Goal: Task Accomplishment & Management: Complete application form

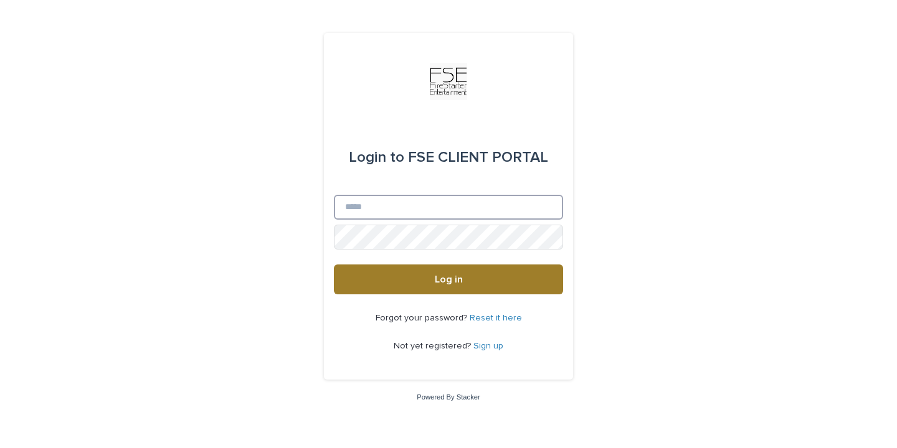
type input "**********"
click at [462, 284] on button "Log in" at bounding box center [448, 280] width 229 height 30
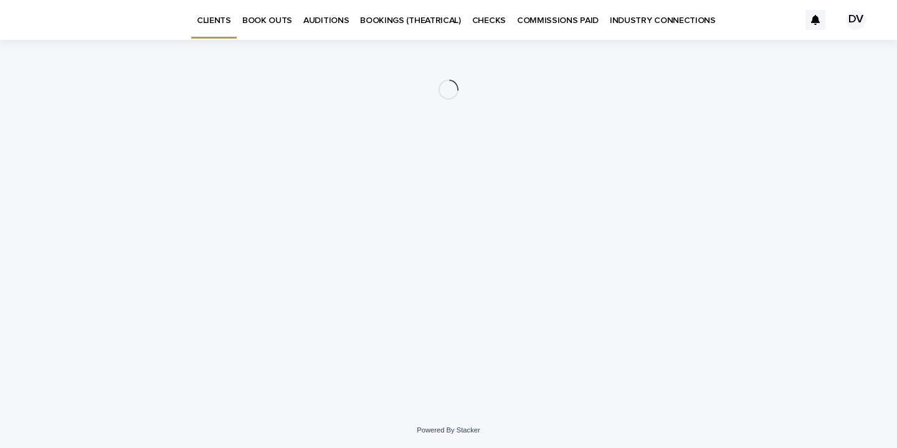
click at [266, 19] on p "BOOK OUTS" at bounding box center [267, 13] width 50 height 26
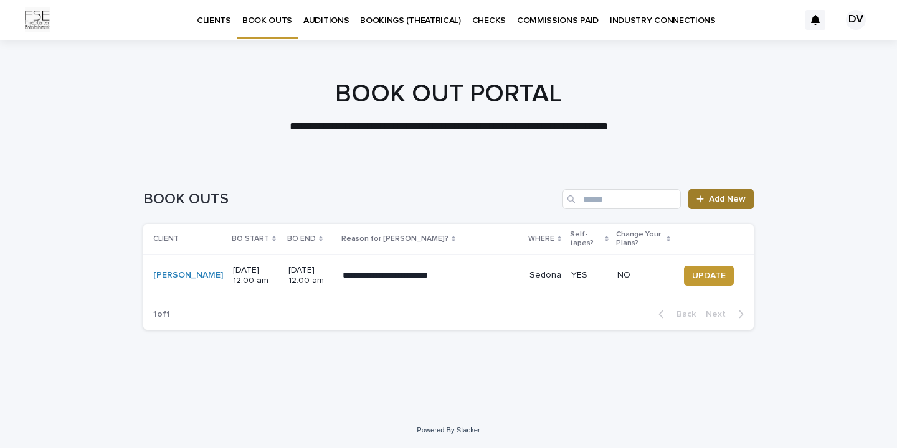
click at [732, 197] on span "Add New" at bounding box center [727, 199] width 37 height 9
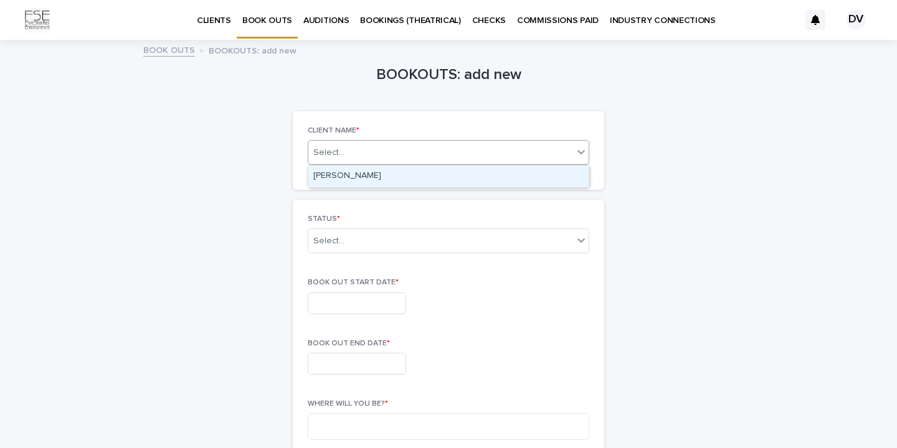
click at [569, 155] on div "Select..." at bounding box center [440, 153] width 265 height 16
click at [529, 178] on div "[PERSON_NAME]" at bounding box center [448, 177] width 280 height 22
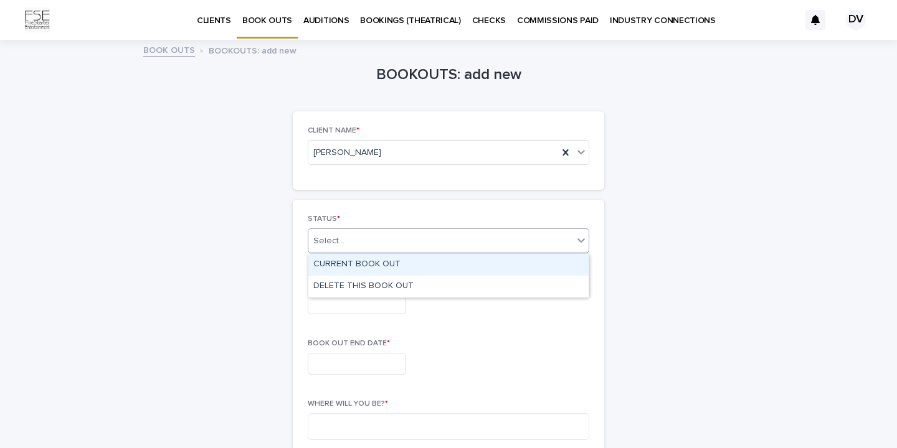
click at [581, 241] on icon at bounding box center [581, 240] width 12 height 12
click at [556, 261] on div "CURRENT BOOK OUT" at bounding box center [448, 265] width 280 height 22
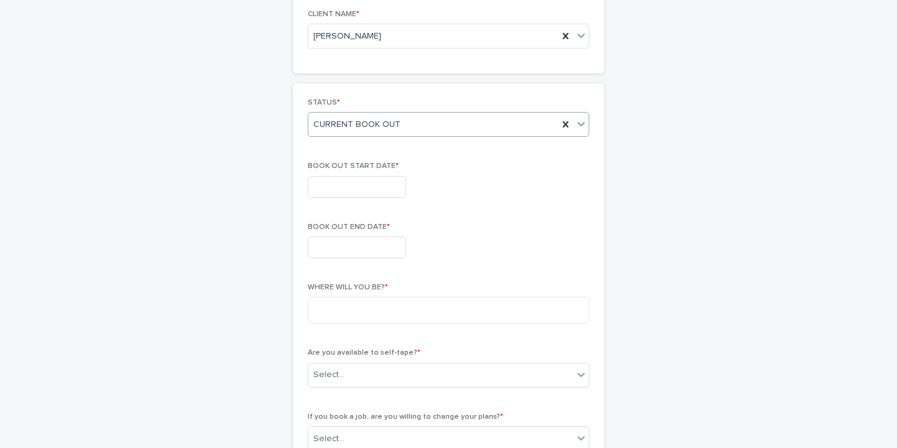
scroll to position [109, 0]
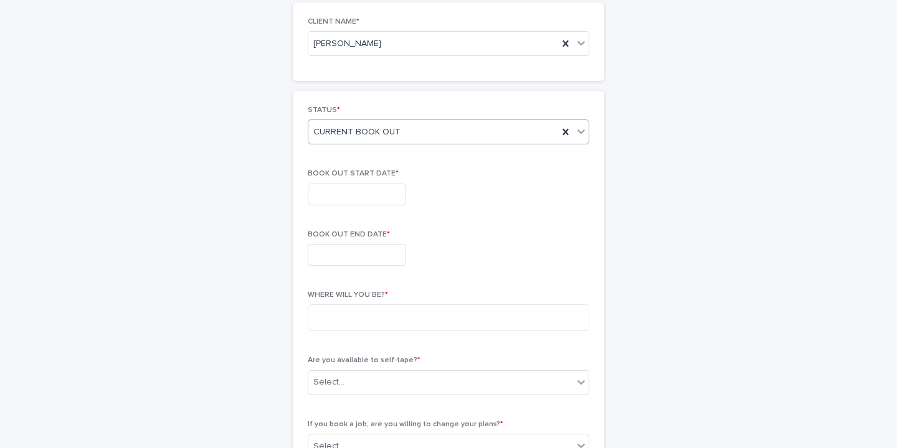
click at [325, 196] on input "text" at bounding box center [357, 195] width 98 height 22
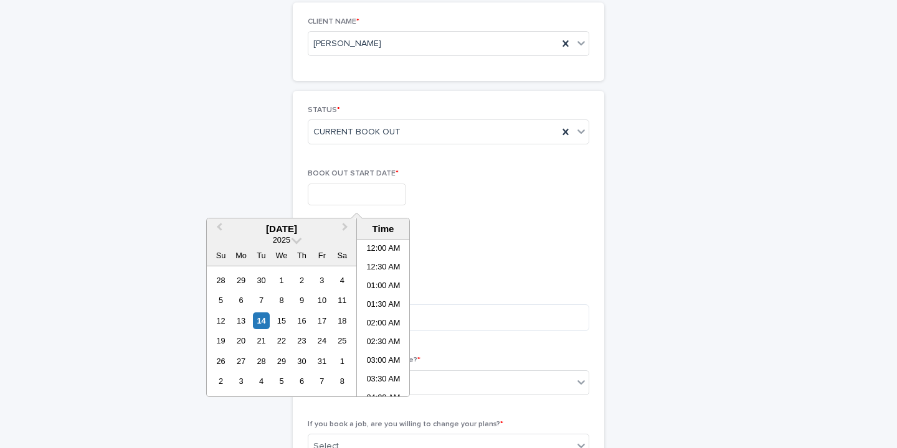
scroll to position [398, 0]
click at [296, 241] on span at bounding box center [296, 239] width 11 height 11
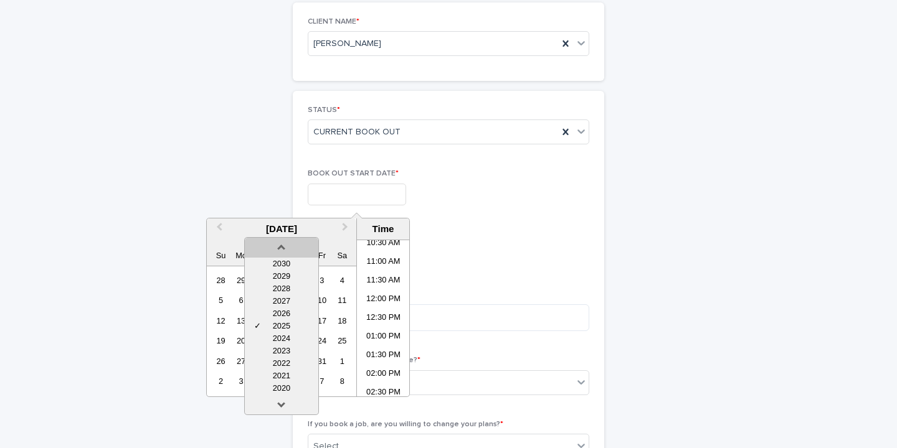
click at [296, 240] on div at bounding box center [281, 248] width 73 height 20
click at [345, 226] on span "Next Month" at bounding box center [345, 228] width 0 height 17
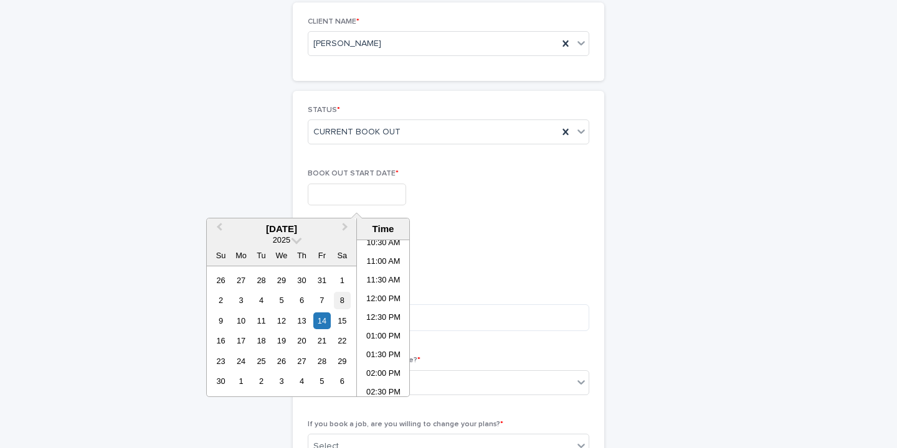
click at [343, 299] on div "8" at bounding box center [342, 300] width 17 height 17
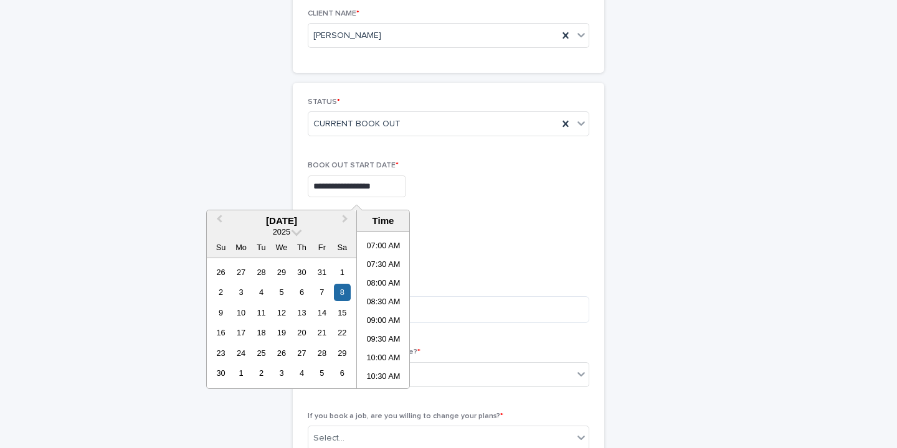
scroll to position [255, 0]
click at [381, 280] on li "08:00 AM" at bounding box center [383, 285] width 53 height 19
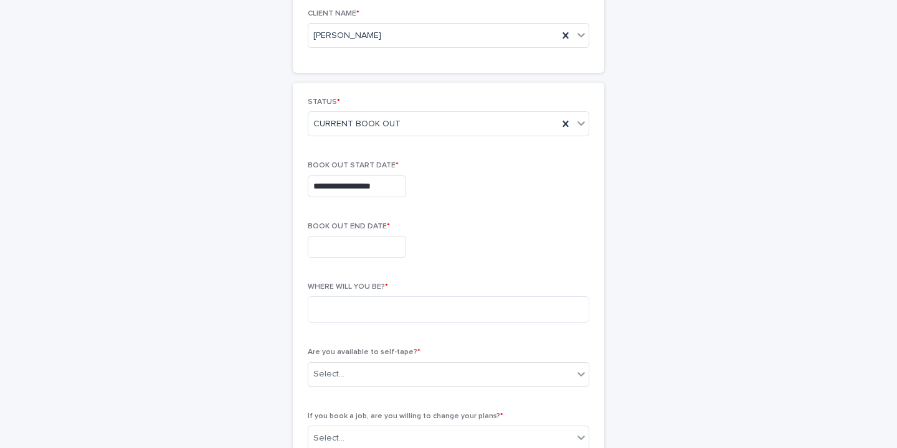
type input "**********"
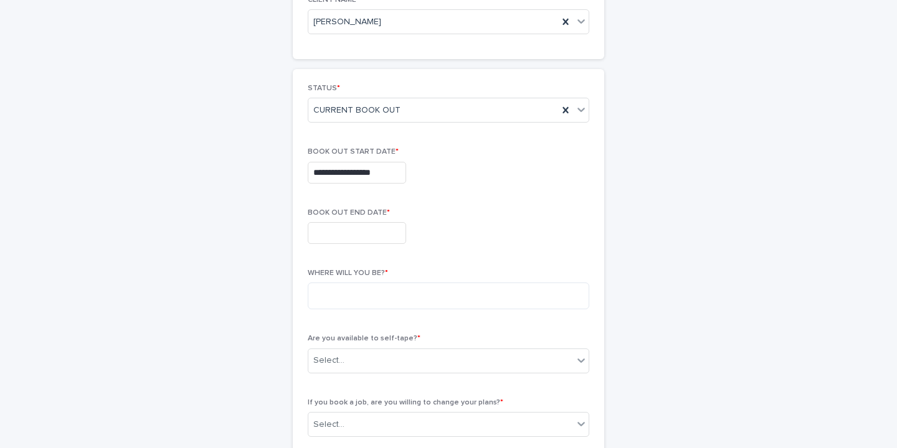
scroll to position [131, 0]
click at [318, 232] on input "text" at bounding box center [357, 233] width 98 height 22
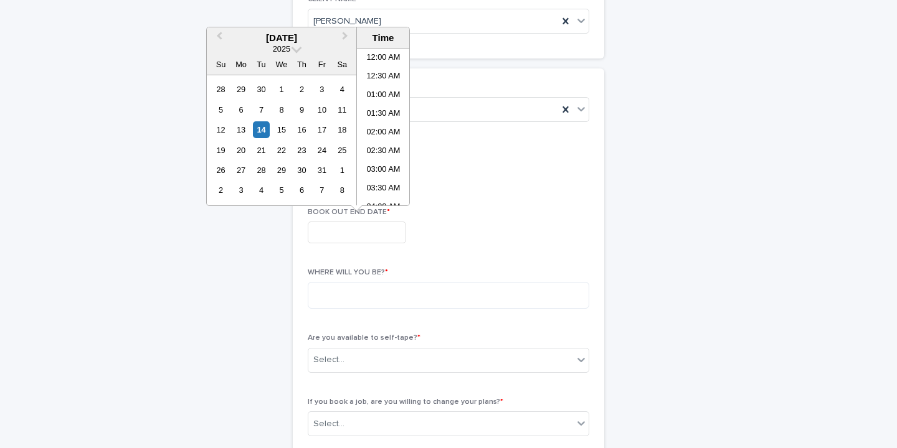
scroll to position [398, 0]
click at [295, 49] on span at bounding box center [296, 48] width 11 height 11
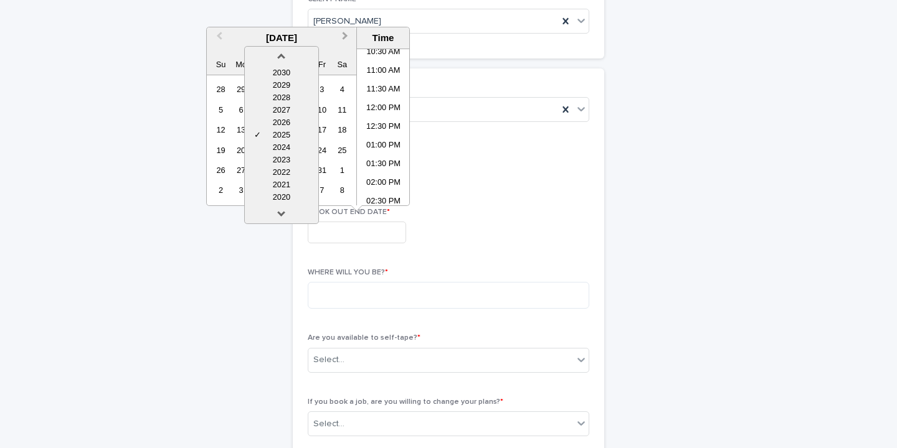
click at [345, 38] on span "Next Month" at bounding box center [345, 37] width 0 height 17
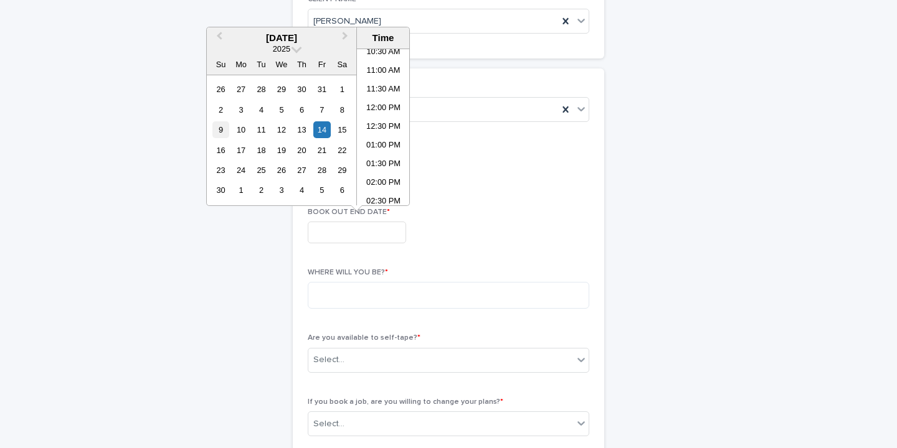
click at [219, 128] on div "9" at bounding box center [220, 129] width 17 height 17
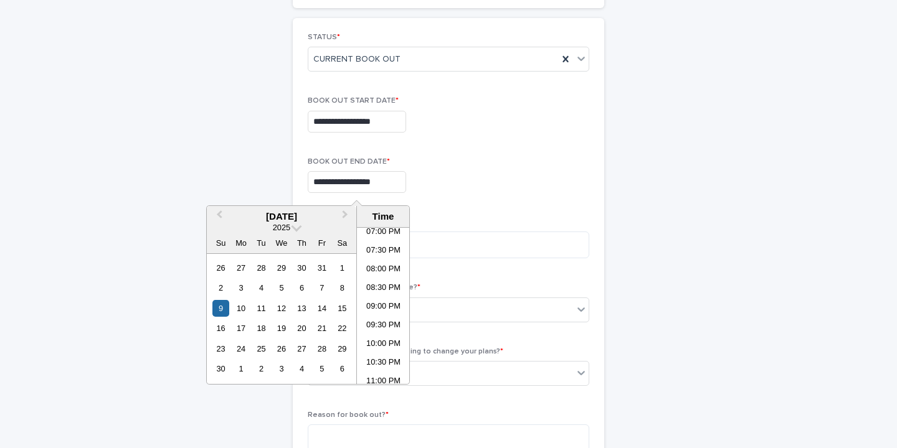
scroll to position [718, 0]
click at [389, 335] on li "10:00 PM" at bounding box center [383, 341] width 53 height 19
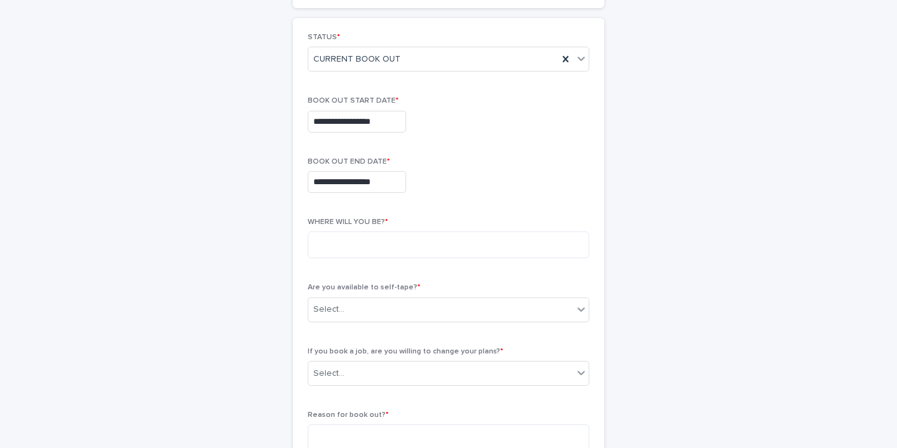
type input "**********"
click at [326, 250] on textarea at bounding box center [449, 245] width 282 height 27
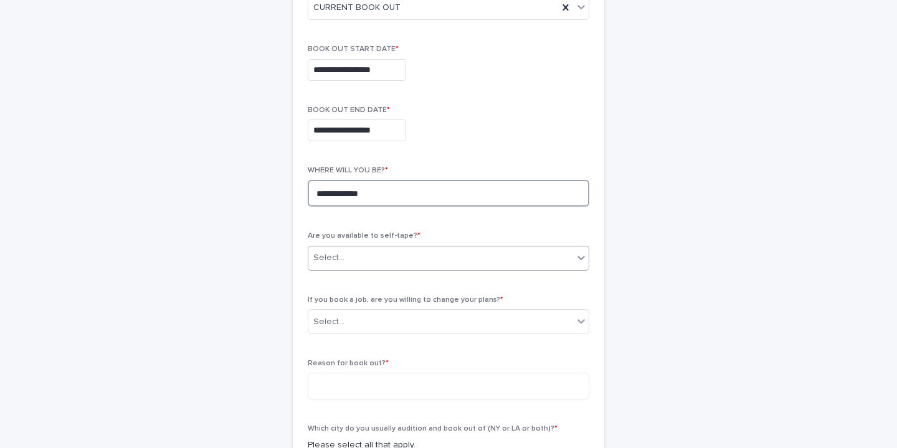
scroll to position [241, 0]
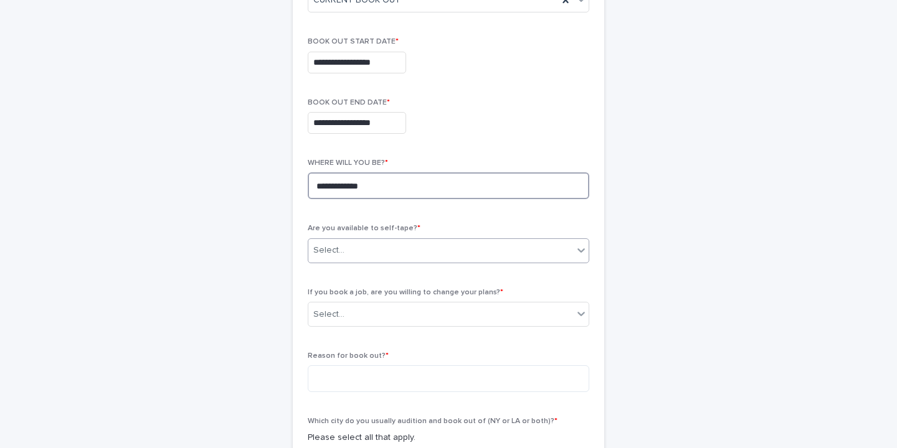
type textarea "**********"
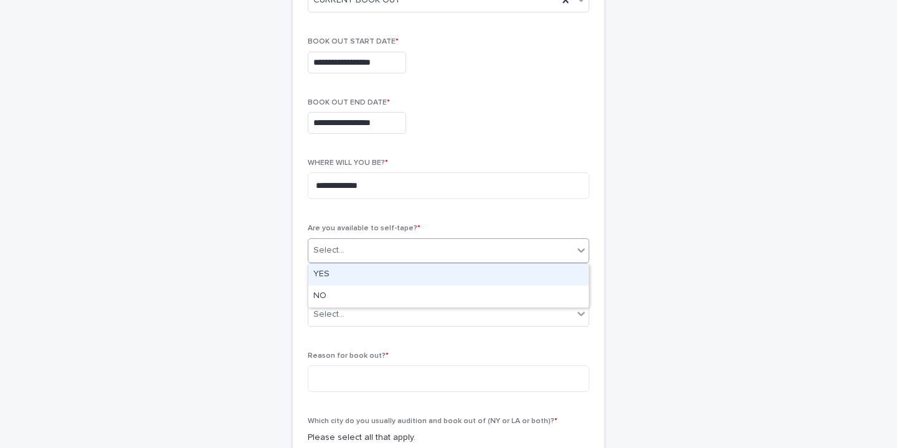
click at [581, 244] on icon at bounding box center [581, 250] width 12 height 12
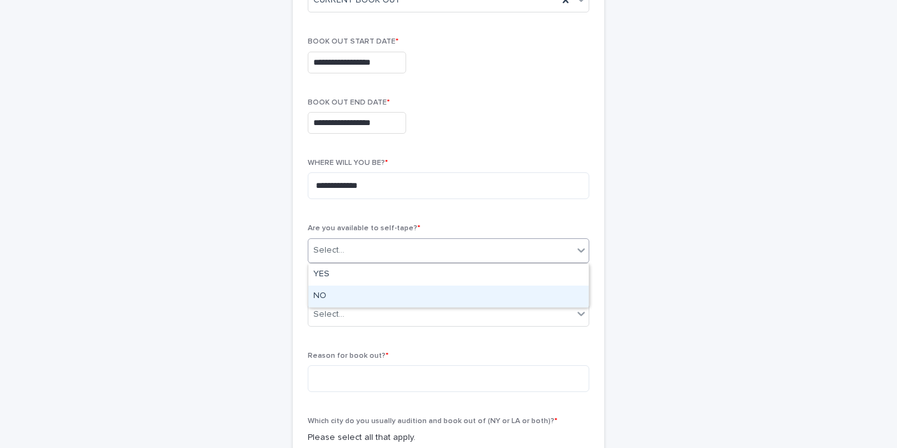
click at [505, 298] on div "NO" at bounding box center [448, 297] width 280 height 22
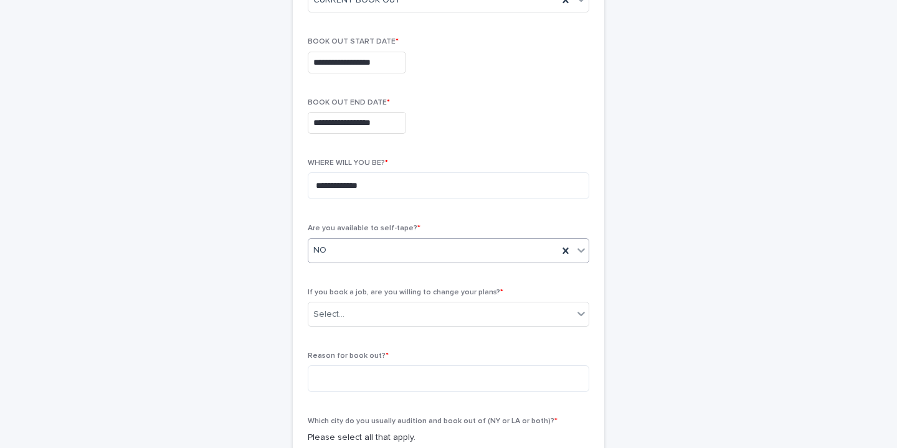
scroll to position [304, 0]
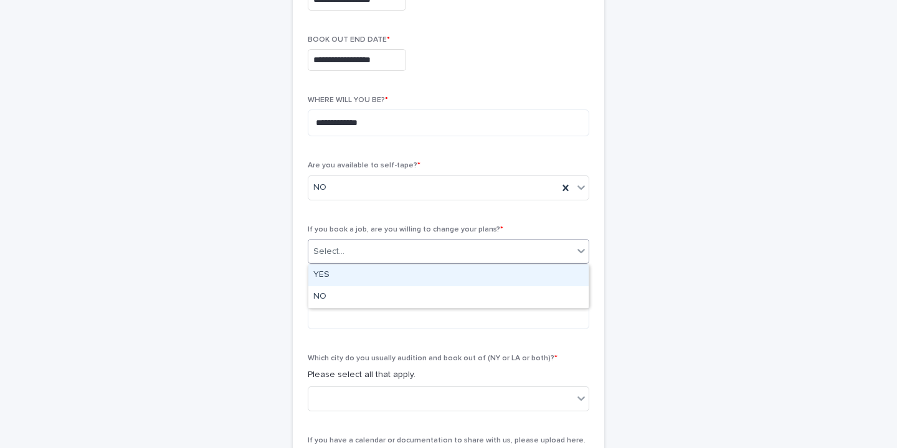
click at [578, 253] on icon at bounding box center [581, 251] width 12 height 12
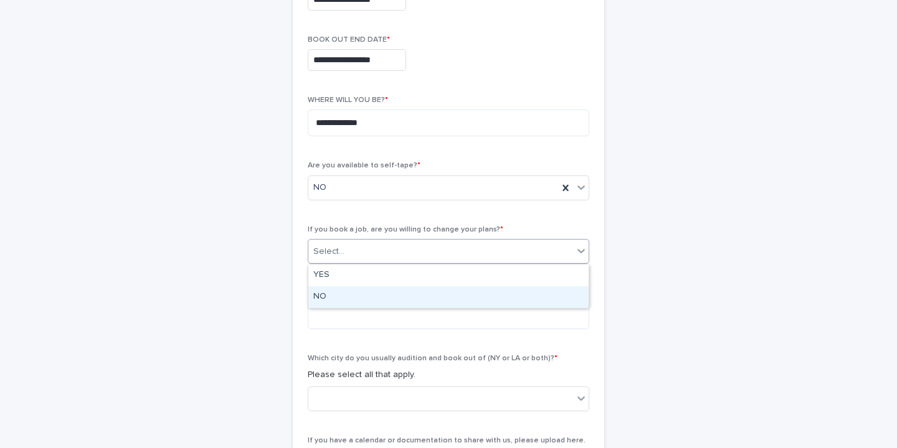
click at [544, 299] on div "NO" at bounding box center [448, 297] width 280 height 22
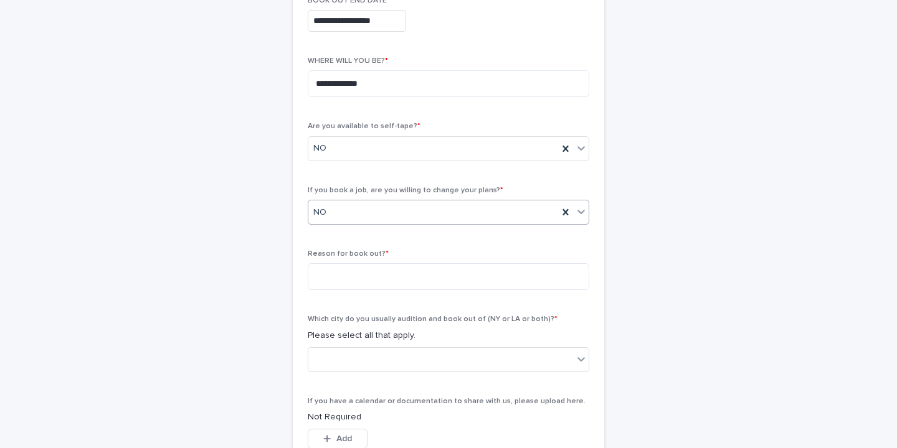
scroll to position [354, 0]
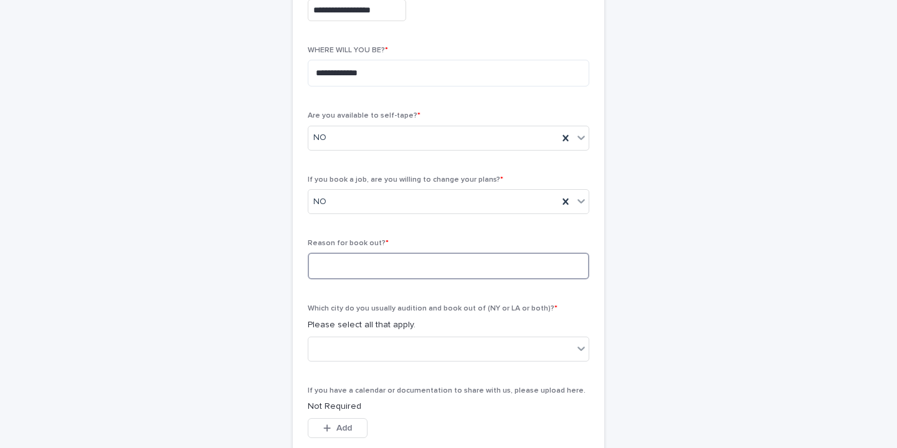
click at [331, 264] on textarea at bounding box center [449, 266] width 282 height 27
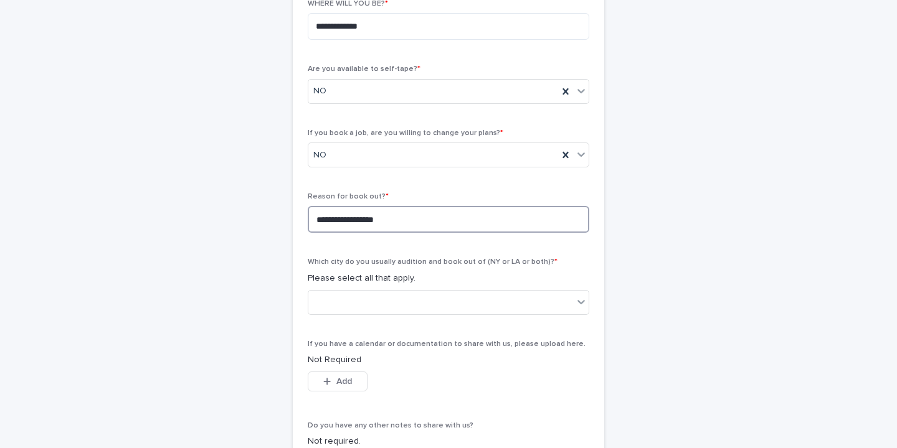
scroll to position [448, 0]
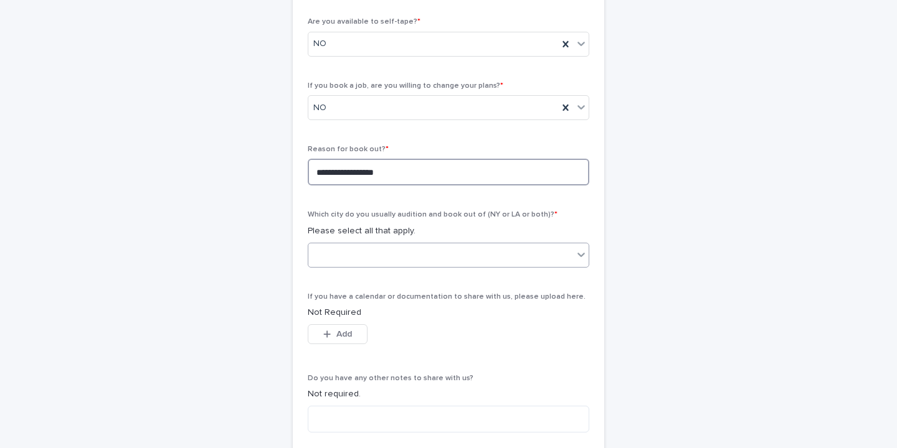
type textarea "**********"
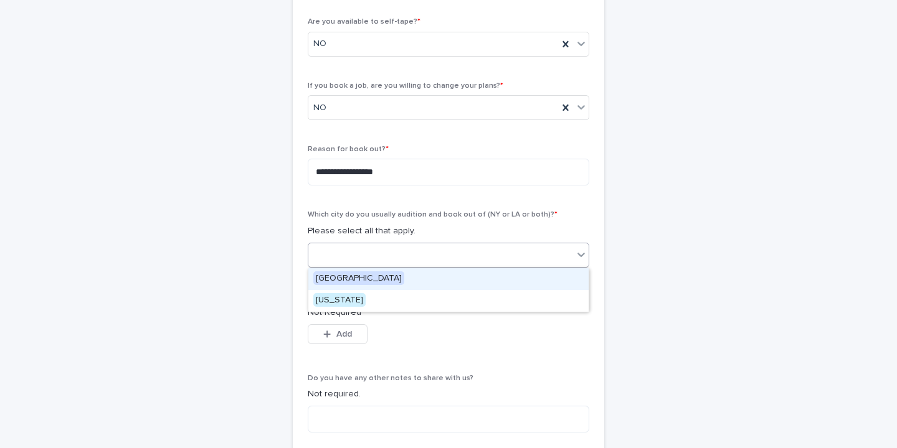
click at [580, 255] on icon at bounding box center [580, 255] width 7 height 4
click at [566, 278] on div "[GEOGRAPHIC_DATA]" at bounding box center [448, 279] width 280 height 22
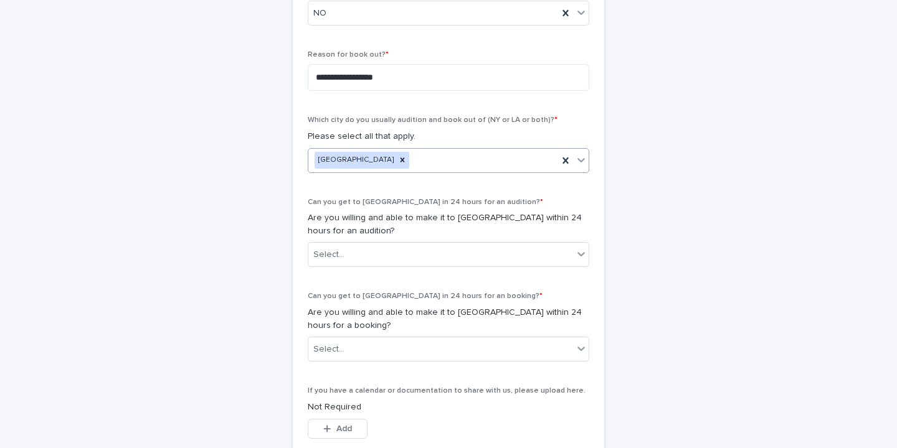
scroll to position [614, 0]
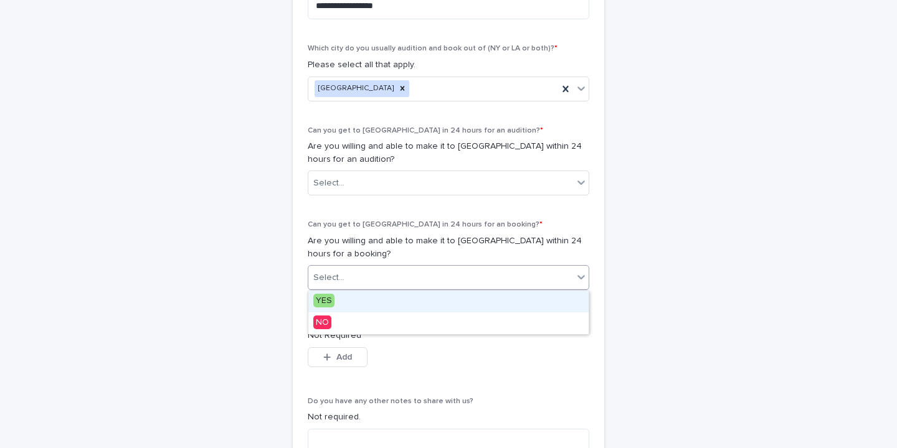
click at [566, 278] on div "Select..." at bounding box center [440, 278] width 265 height 21
click at [540, 306] on div "YES" at bounding box center [448, 302] width 280 height 22
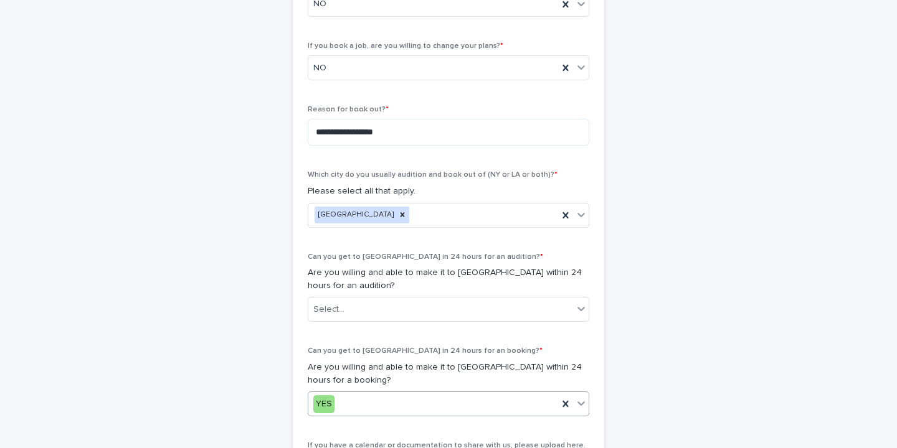
scroll to position [487, 0]
click at [579, 310] on icon at bounding box center [580, 310] width 7 height 4
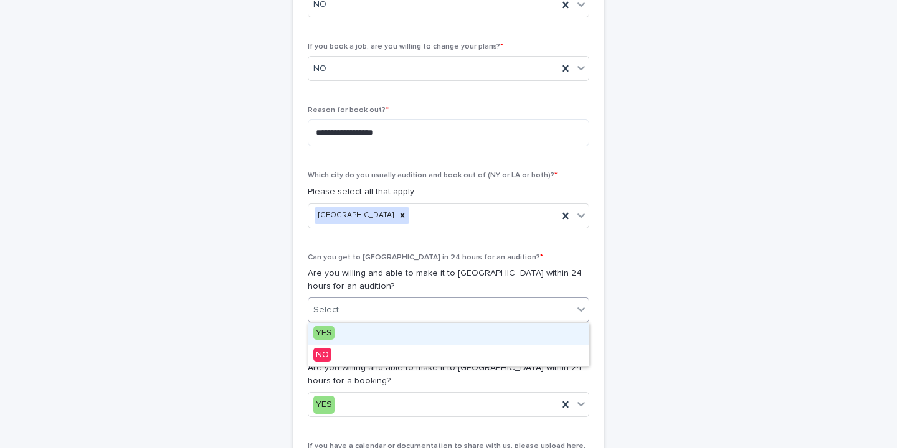
click at [442, 343] on div "YES" at bounding box center [448, 334] width 280 height 22
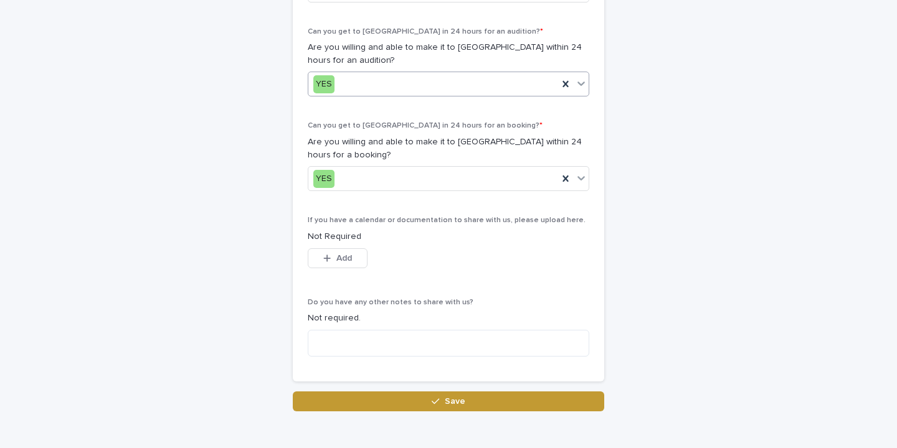
scroll to position [739, 0]
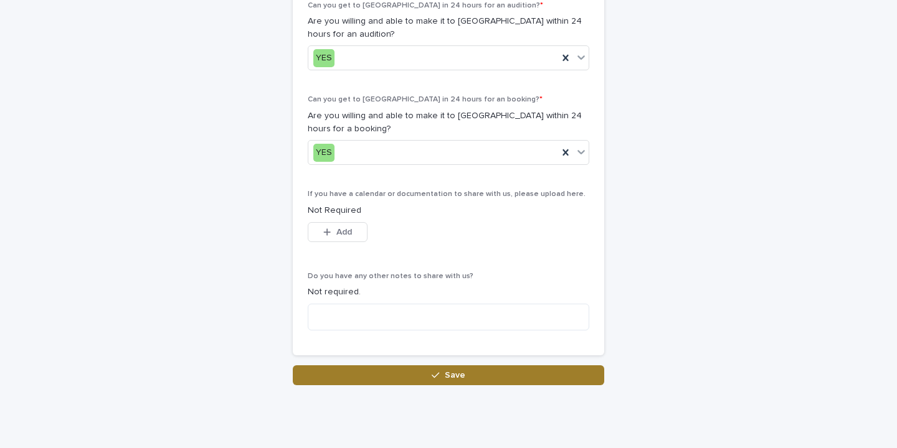
click at [436, 377] on icon "button" at bounding box center [435, 375] width 7 height 9
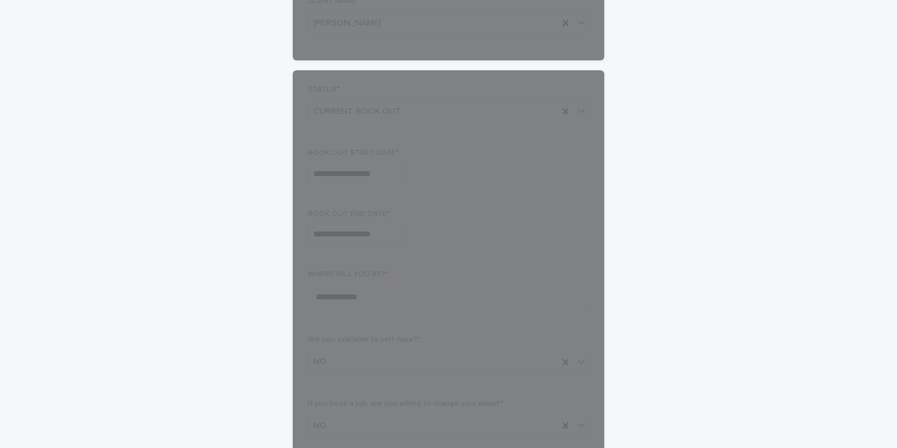
scroll to position [217, 0]
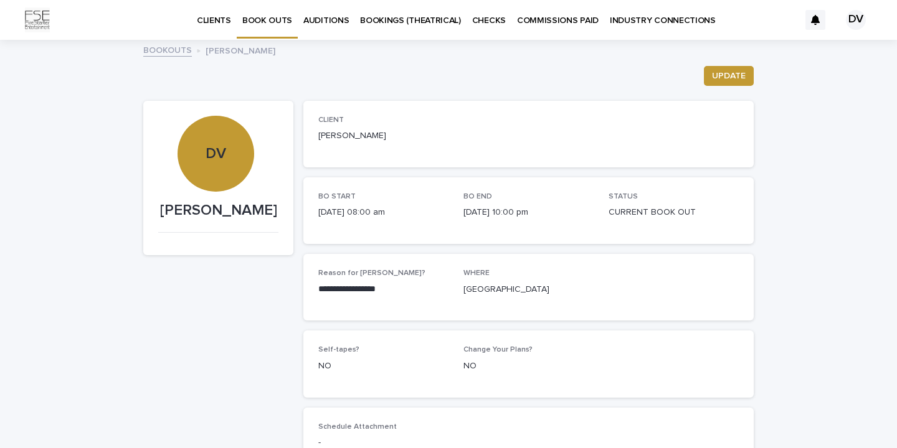
click at [260, 22] on p "BOOK OUTS" at bounding box center [267, 13] width 50 height 26
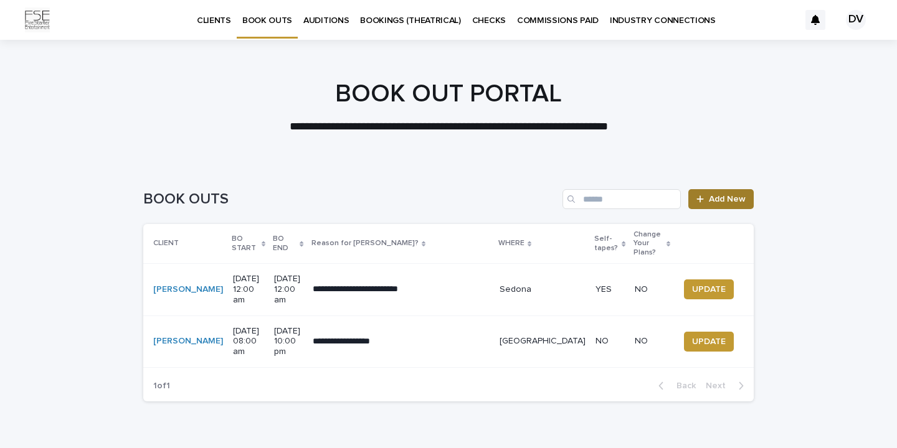
click at [732, 199] on span "Add New" at bounding box center [727, 199] width 37 height 9
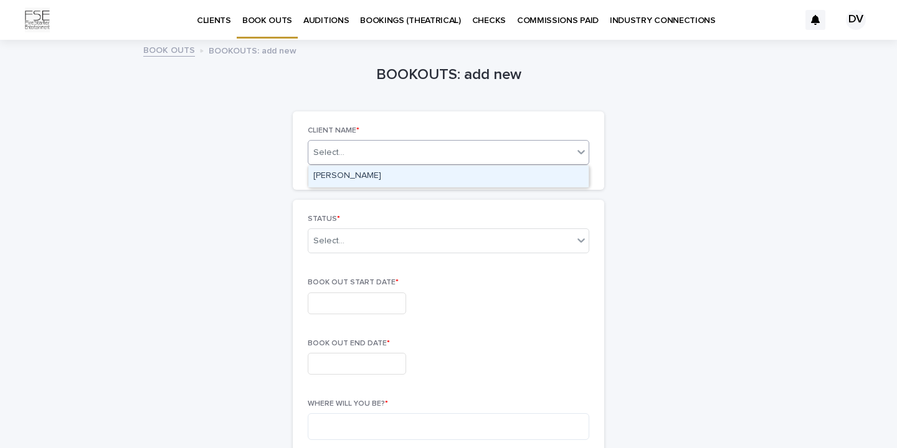
click at [571, 156] on div "Select..." at bounding box center [440, 153] width 265 height 16
click at [560, 182] on div "[PERSON_NAME]" at bounding box center [448, 177] width 280 height 22
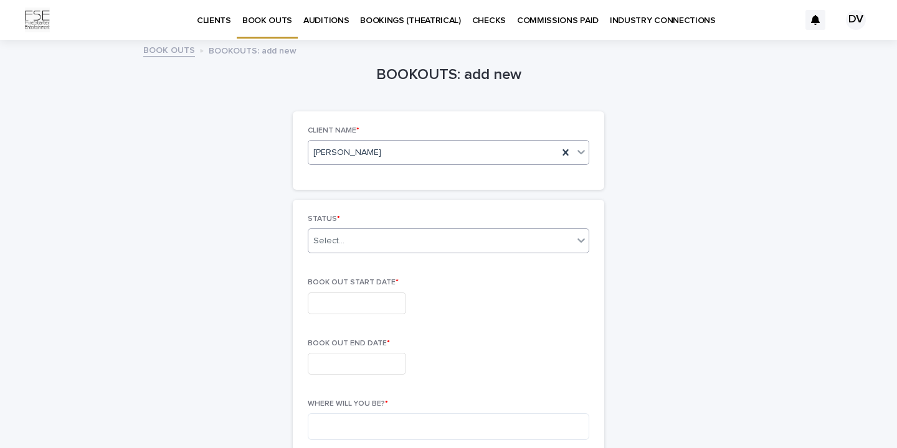
click at [409, 239] on div "Select..." at bounding box center [440, 241] width 265 height 21
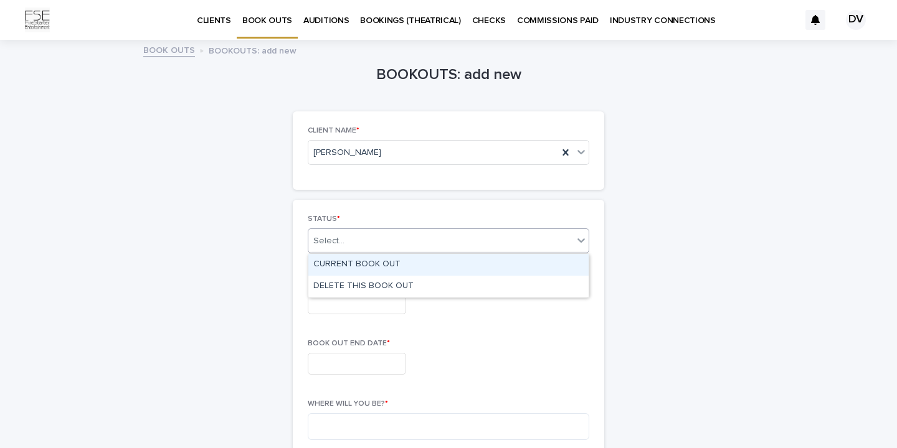
click at [407, 266] on div "CURRENT BOOK OUT" at bounding box center [448, 265] width 280 height 22
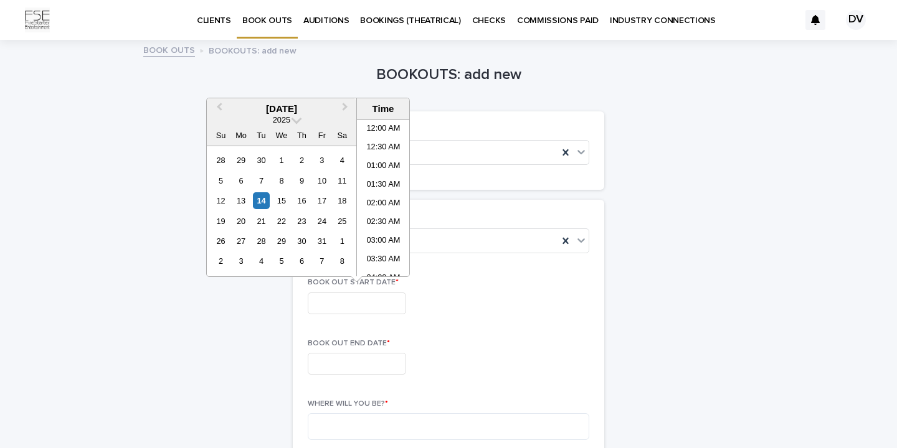
click at [337, 302] on input "text" at bounding box center [357, 304] width 98 height 22
click at [345, 105] on span "Next Month" at bounding box center [345, 108] width 0 height 17
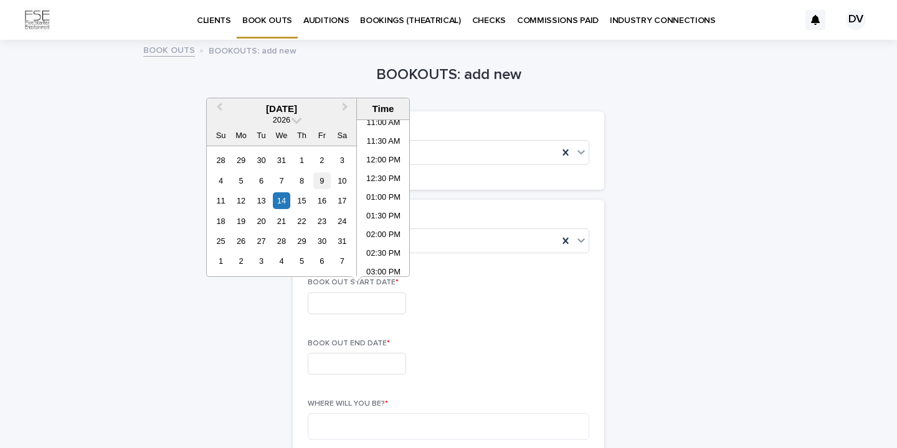
click at [320, 180] on div "9" at bounding box center [321, 181] width 17 height 17
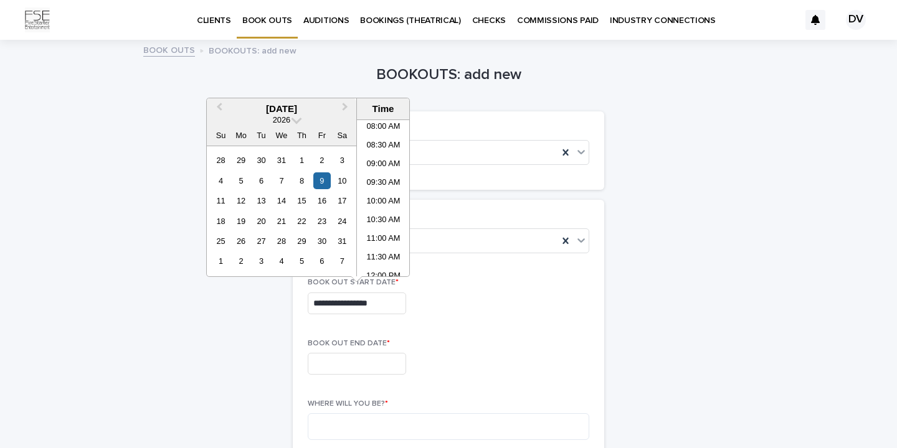
scroll to position [298, 0]
click at [392, 169] on li "09:00 AM" at bounding box center [383, 168] width 53 height 19
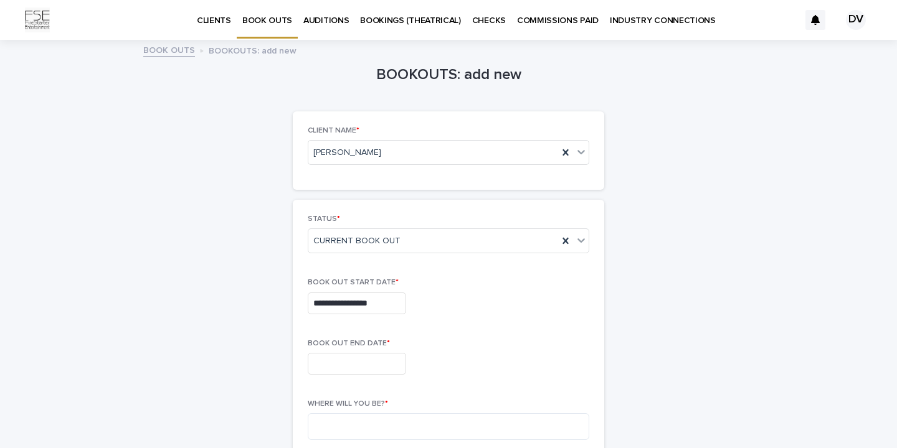
type input "**********"
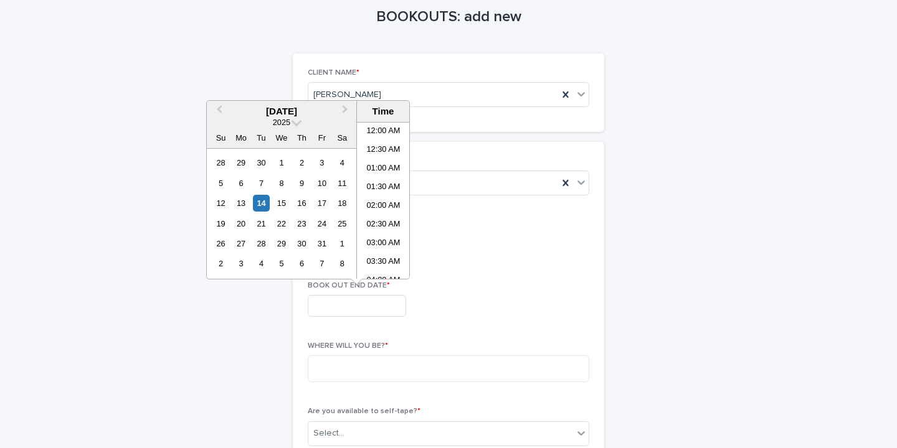
click at [328, 308] on input "text" at bounding box center [357, 306] width 98 height 22
click at [345, 108] on span "Next Month" at bounding box center [345, 111] width 0 height 17
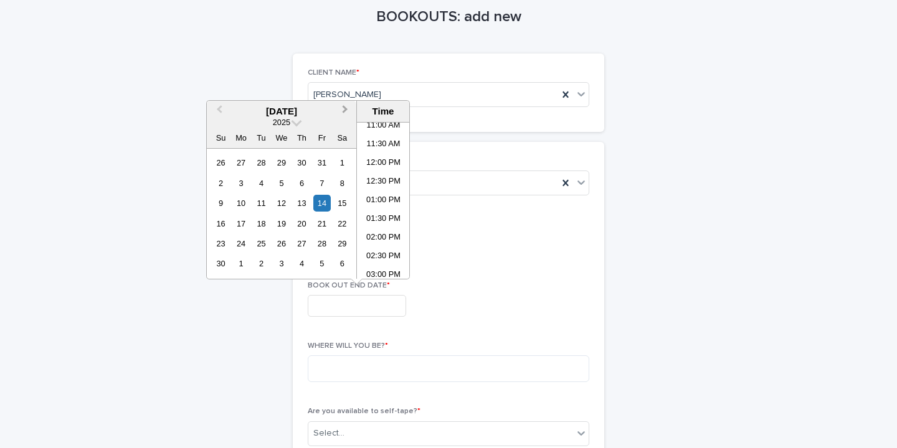
click at [345, 108] on span "Next Month" at bounding box center [345, 111] width 0 height 17
click at [220, 205] on div "11" at bounding box center [220, 203] width 17 height 17
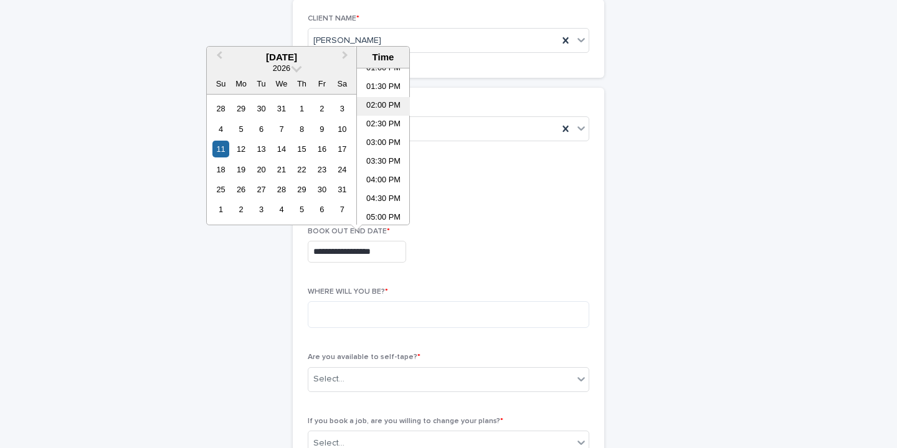
scroll to position [492, 0]
click at [386, 185] on li "04:00 PM" at bounding box center [383, 183] width 53 height 19
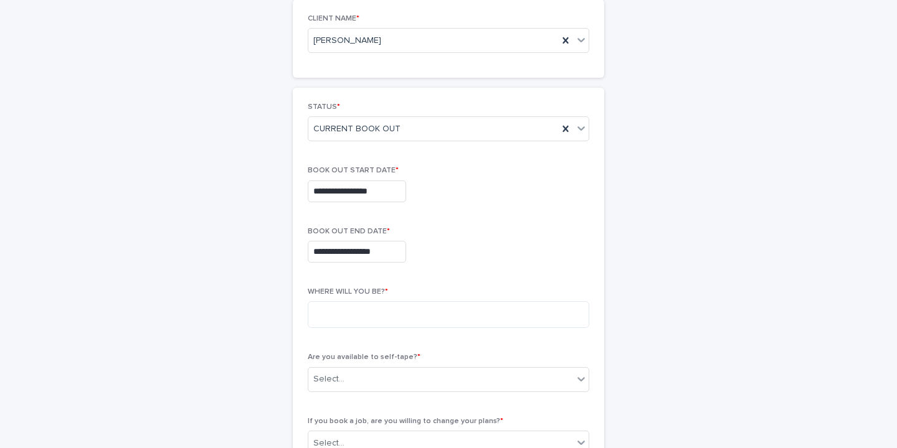
type input "**********"
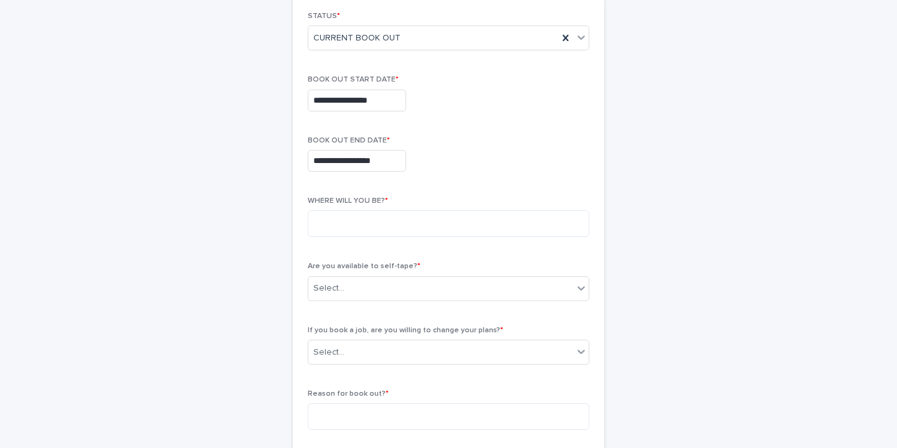
scroll to position [212, 0]
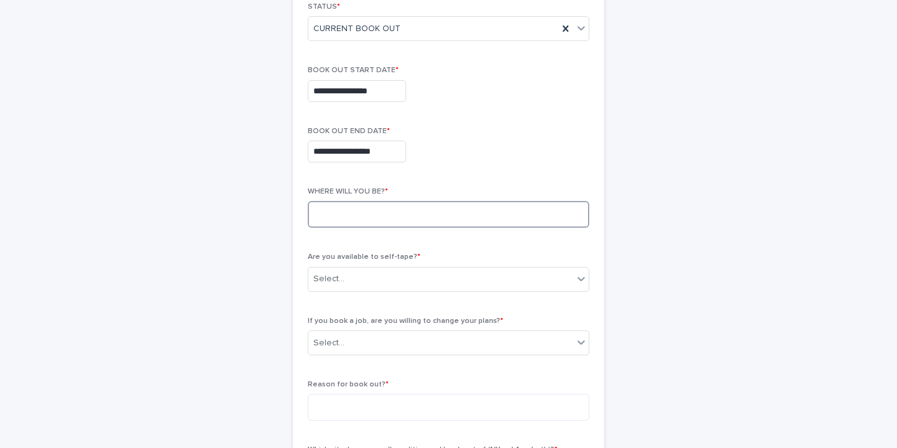
click at [357, 216] on textarea at bounding box center [449, 214] width 282 height 27
type textarea "********"
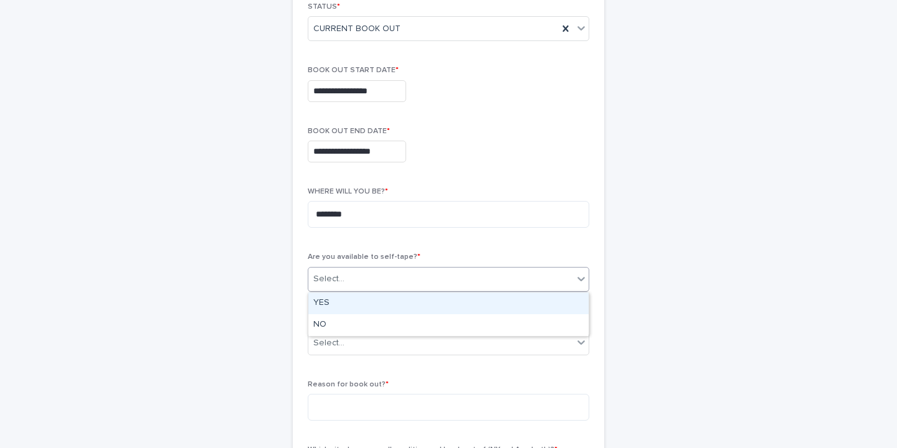
click at [580, 278] on icon at bounding box center [581, 279] width 12 height 12
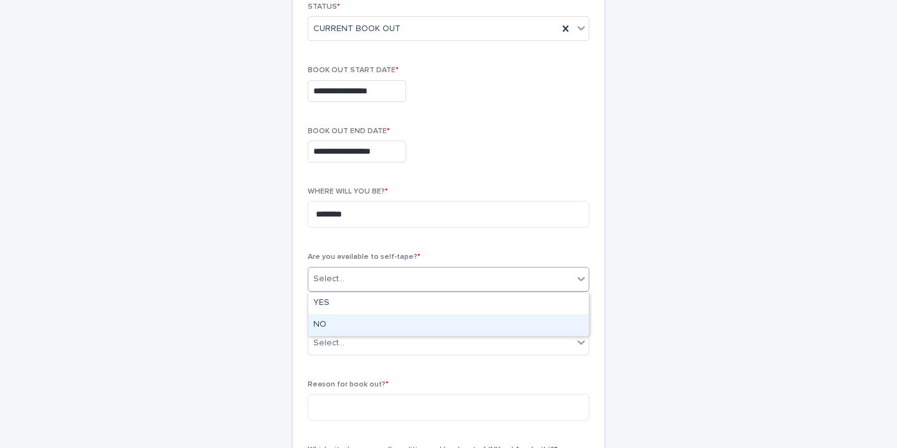
click at [485, 329] on div "NO" at bounding box center [448, 326] width 280 height 22
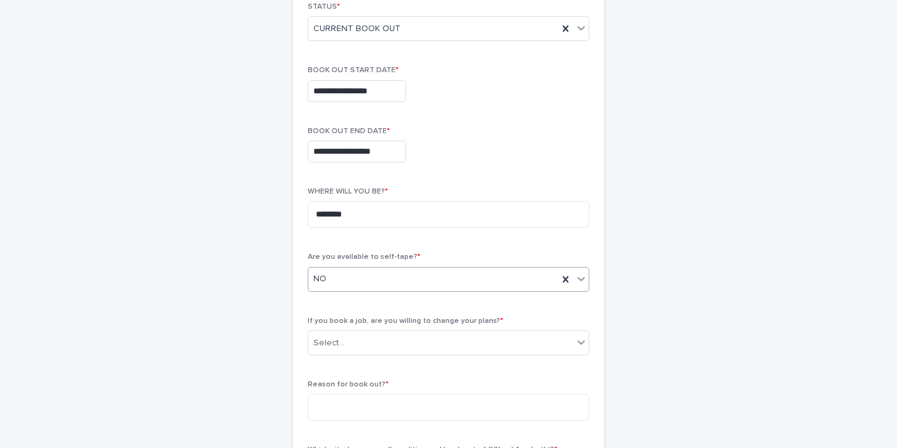
scroll to position [306, 0]
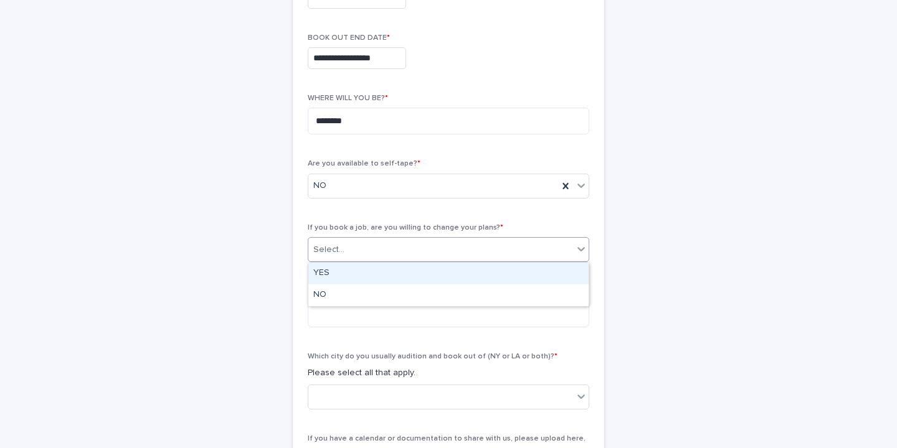
click at [580, 250] on icon at bounding box center [580, 249] width 7 height 4
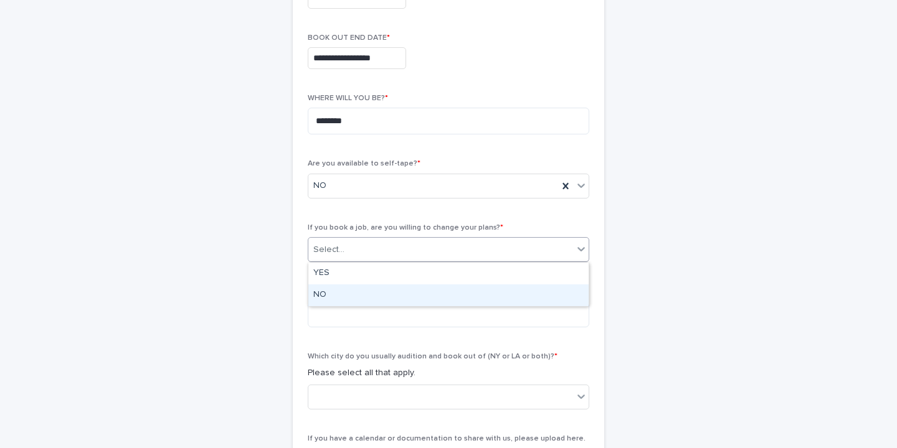
click at [557, 299] on div "NO" at bounding box center [448, 296] width 280 height 22
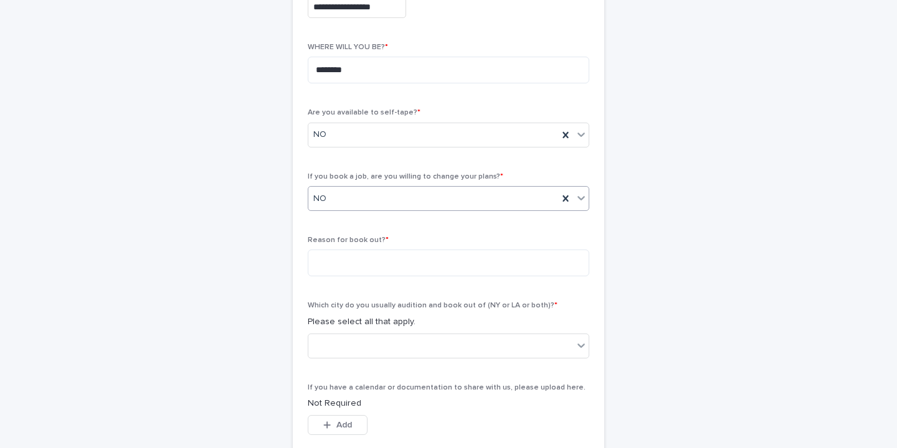
scroll to position [362, 0]
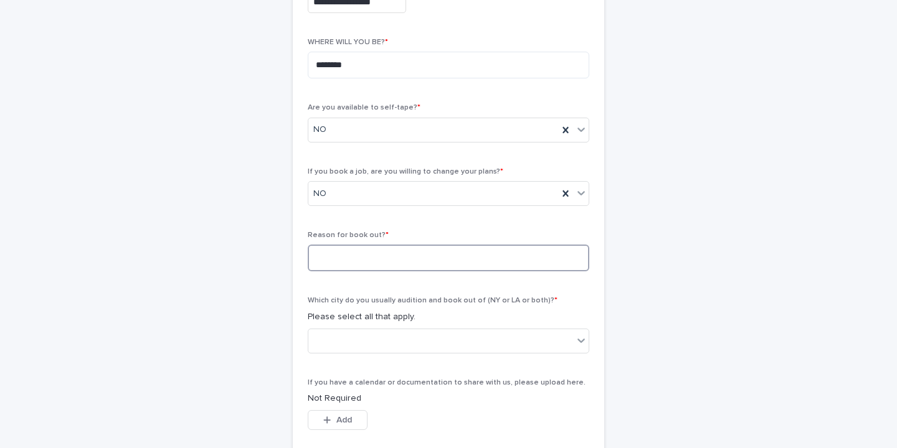
click at [377, 259] on textarea at bounding box center [449, 258] width 282 height 27
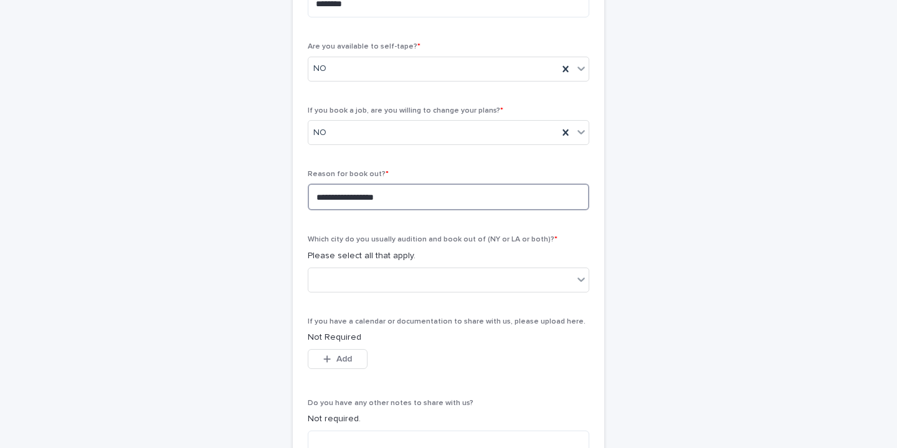
scroll to position [422, 0]
type textarea "**********"
click at [577, 274] on icon at bounding box center [581, 280] width 12 height 12
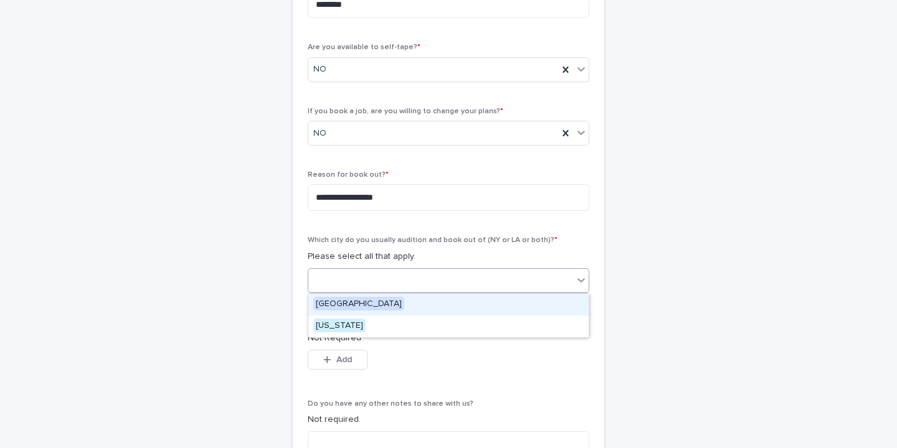
click at [503, 306] on div "[GEOGRAPHIC_DATA]" at bounding box center [448, 305] width 280 height 22
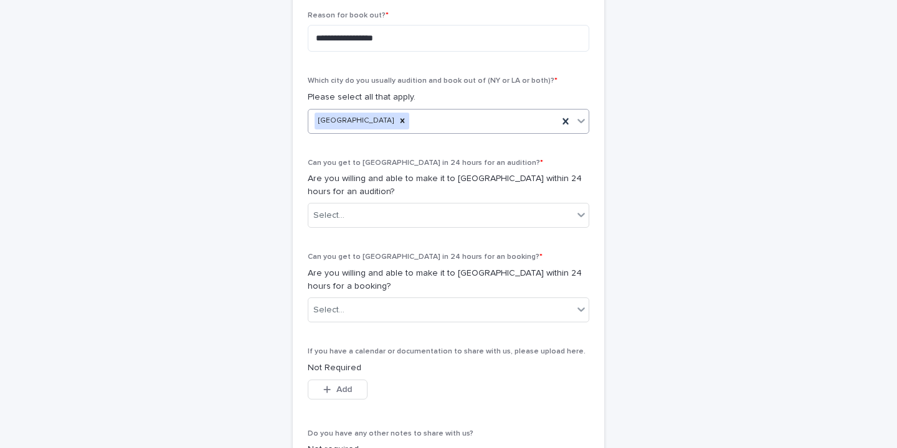
scroll to position [625, 0]
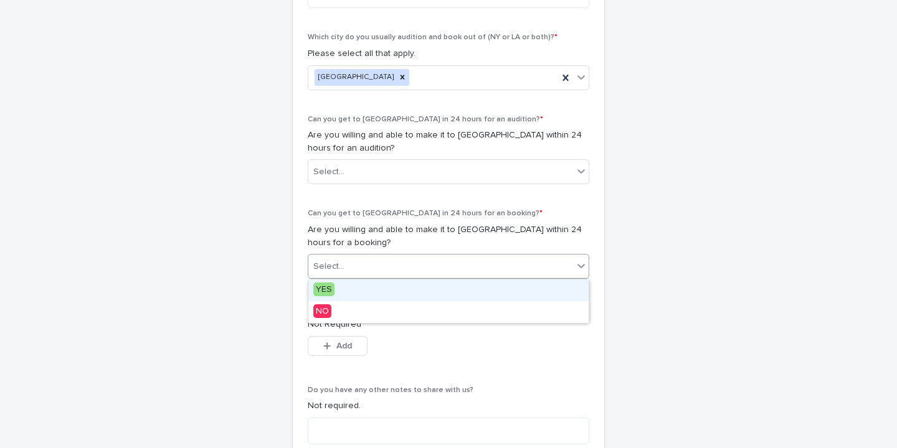
click at [582, 265] on icon at bounding box center [581, 266] width 12 height 12
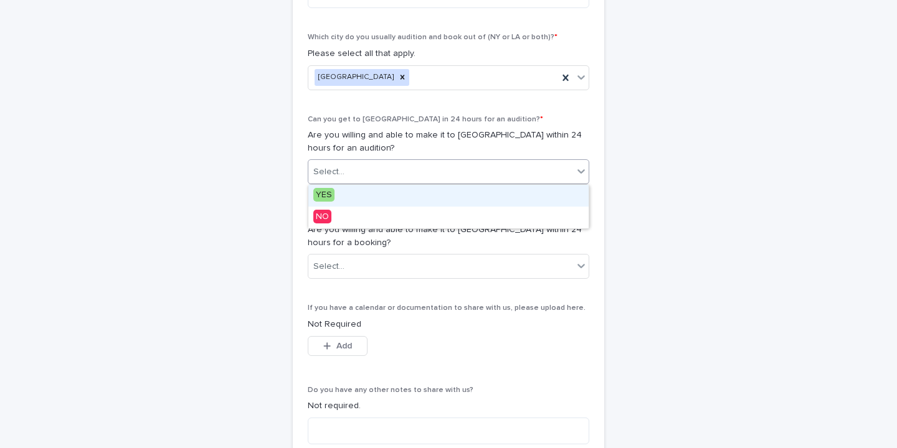
click at [571, 174] on div "Select..." at bounding box center [440, 172] width 265 height 21
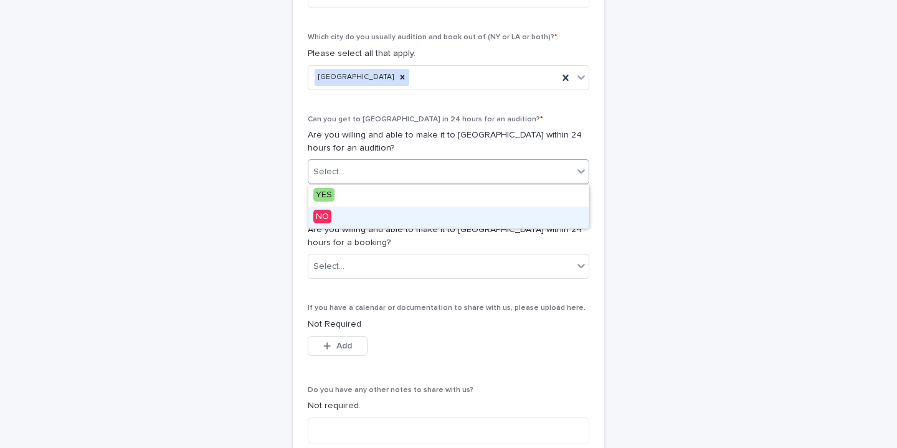
click at [533, 219] on div "NO" at bounding box center [448, 218] width 280 height 22
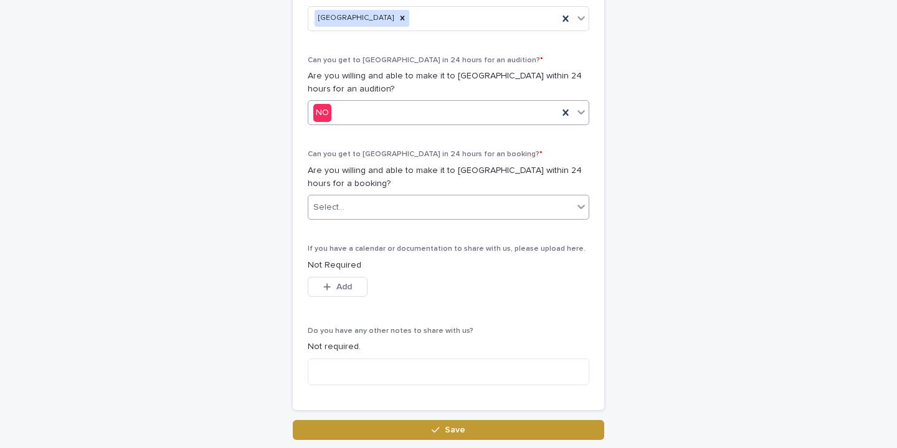
scroll to position [691, 0]
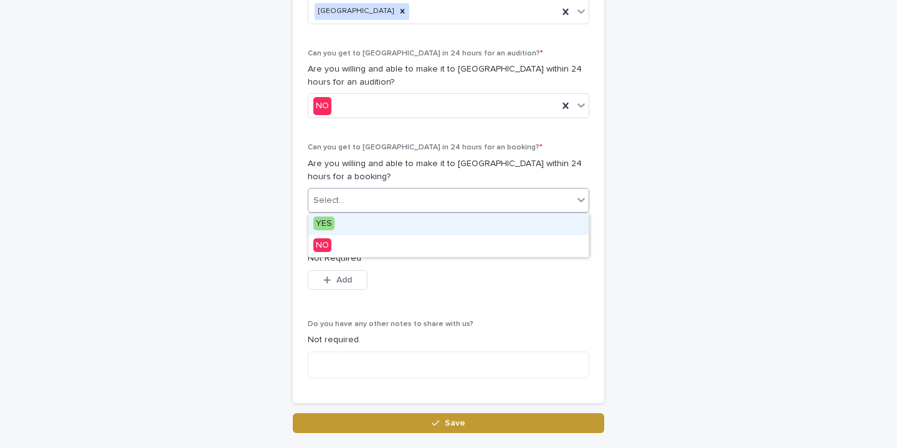
click at [577, 196] on icon at bounding box center [581, 200] width 12 height 12
click at [513, 227] on div "YES" at bounding box center [448, 225] width 280 height 22
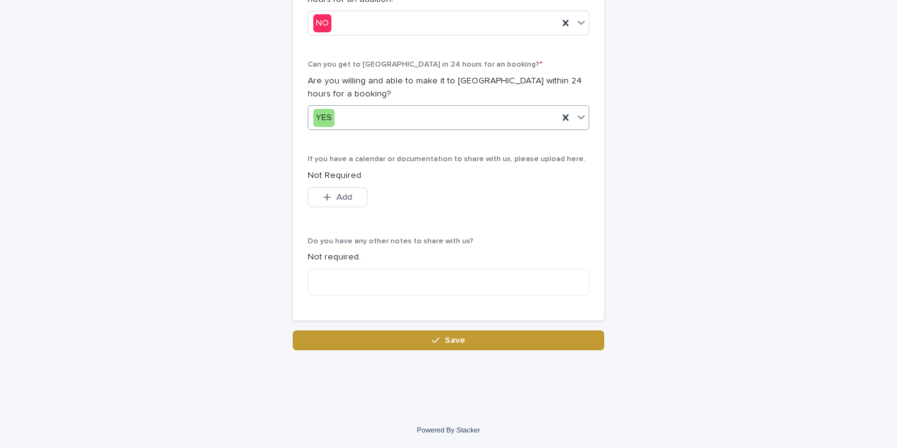
scroll to position [774, 0]
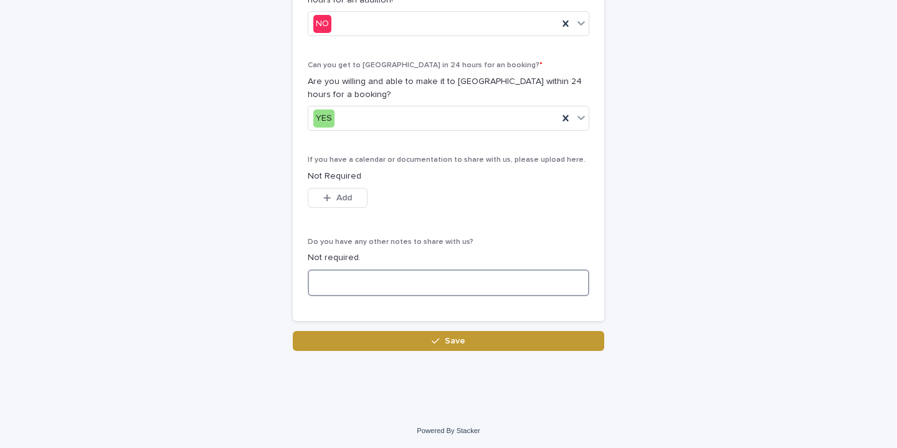
click at [320, 279] on textarea at bounding box center [449, 283] width 282 height 27
click at [327, 284] on textarea "**********" at bounding box center [449, 283] width 282 height 27
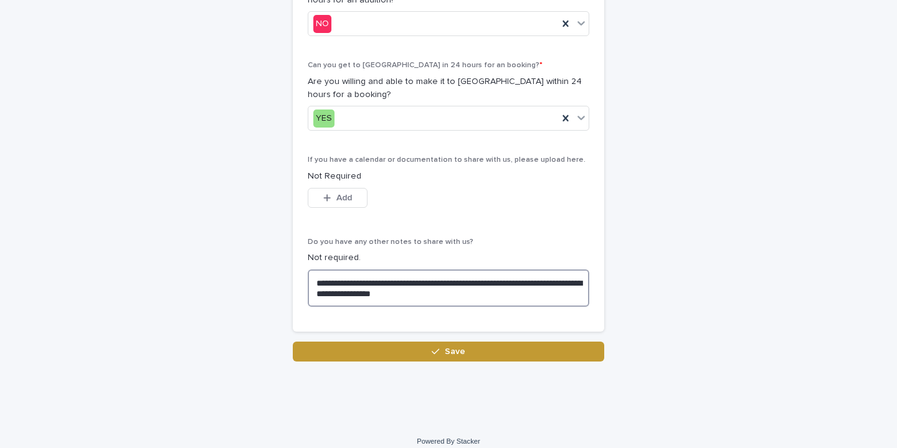
click at [332, 295] on textarea "**********" at bounding box center [449, 288] width 282 height 37
click at [531, 282] on textarea "**********" at bounding box center [449, 288] width 282 height 37
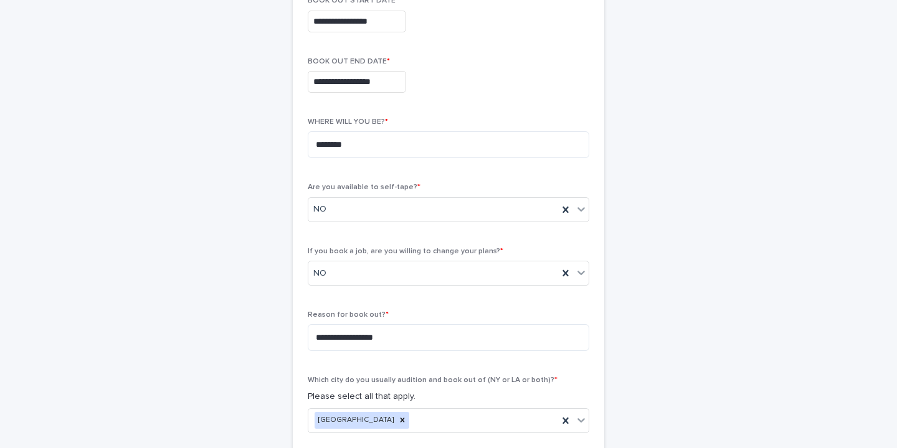
scroll to position [785, 0]
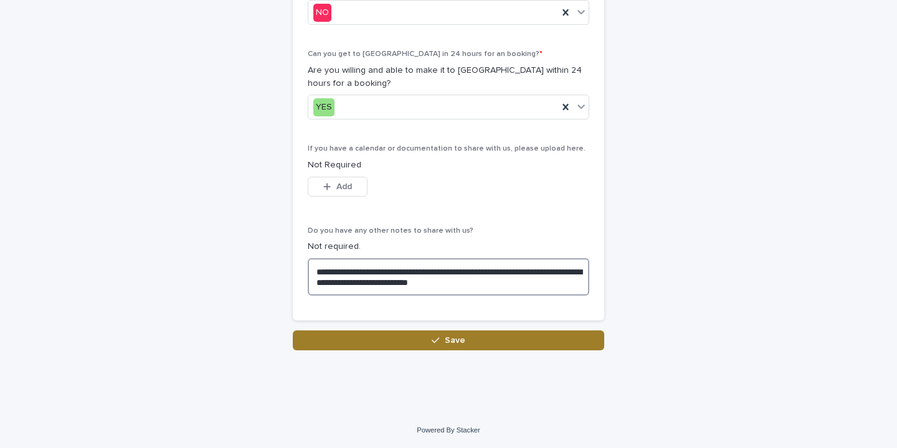
type textarea "**********"
click at [452, 344] on button "Save" at bounding box center [448, 341] width 311 height 20
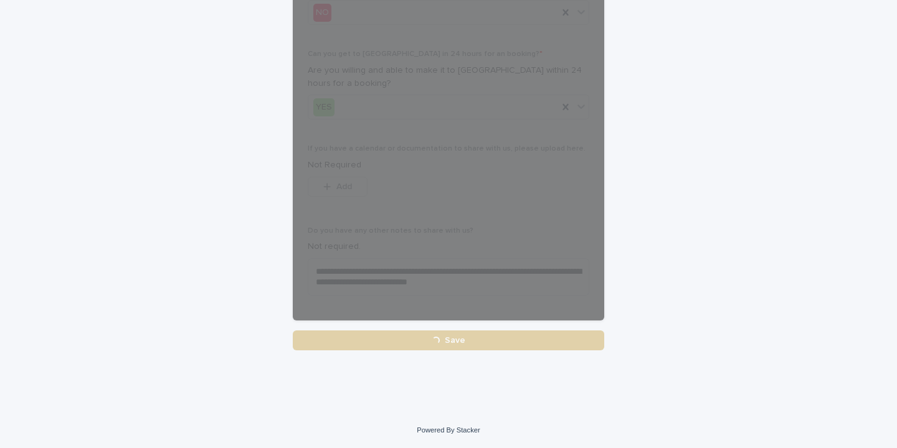
scroll to position [676, 0]
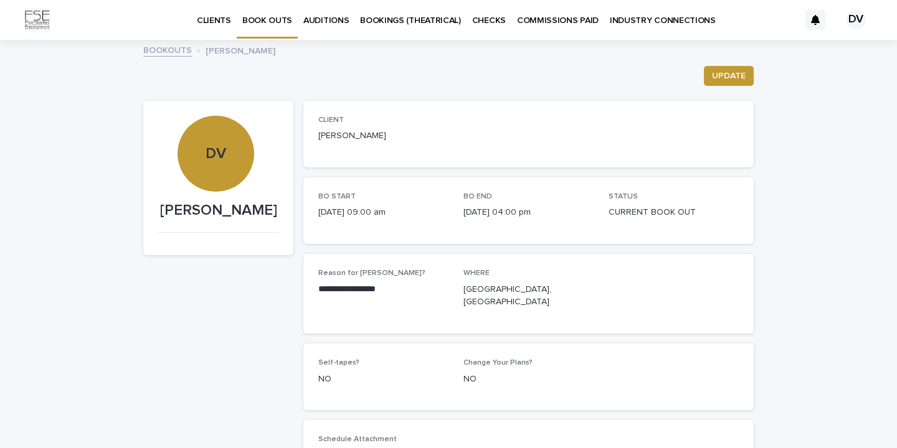
click at [273, 21] on p "BOOK OUTS" at bounding box center [267, 13] width 50 height 26
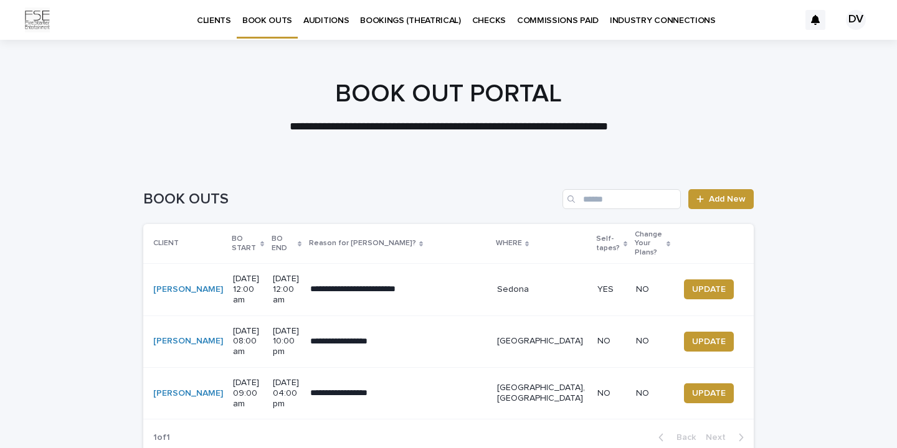
click at [856, 20] on div "DV" at bounding box center [856, 20] width 20 height 20
click at [832, 47] on p "Log Out" at bounding box center [844, 52] width 78 height 21
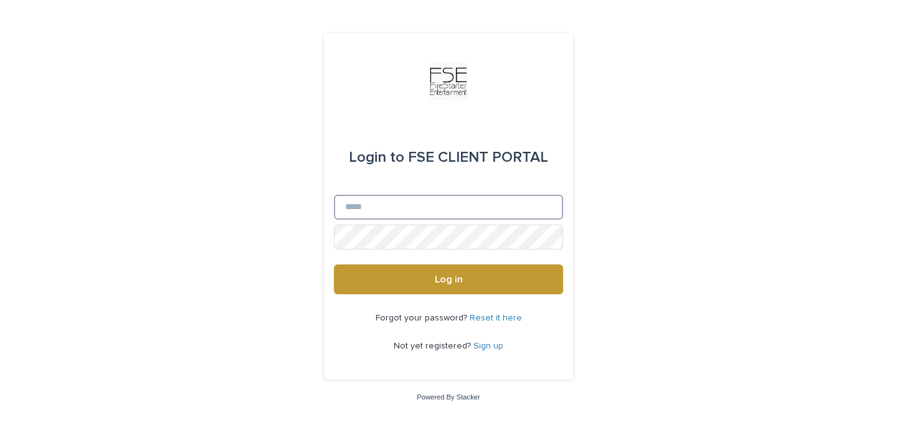
type input "**********"
